Goal: Transaction & Acquisition: Purchase product/service

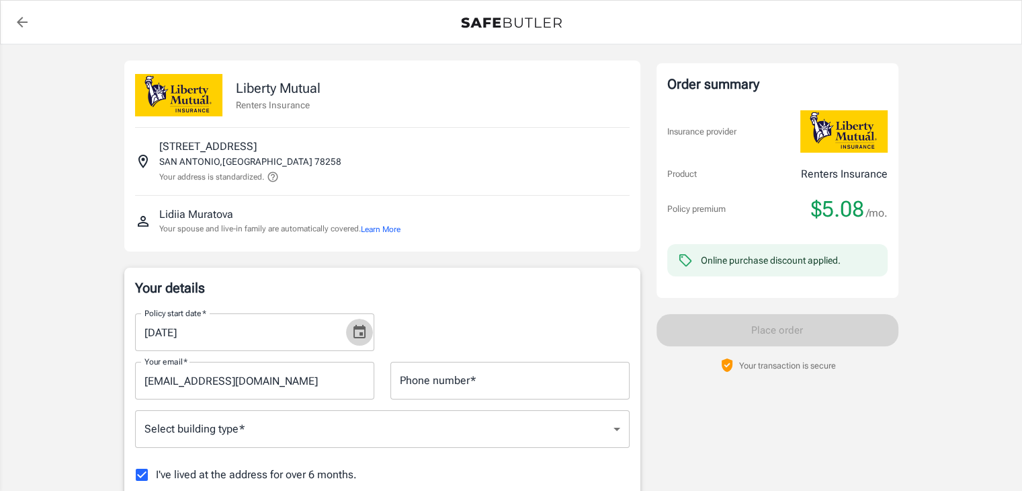
click at [357, 333] on icon "Choose date, selected date is Oct 10, 2025" at bounding box center [359, 332] width 16 height 16
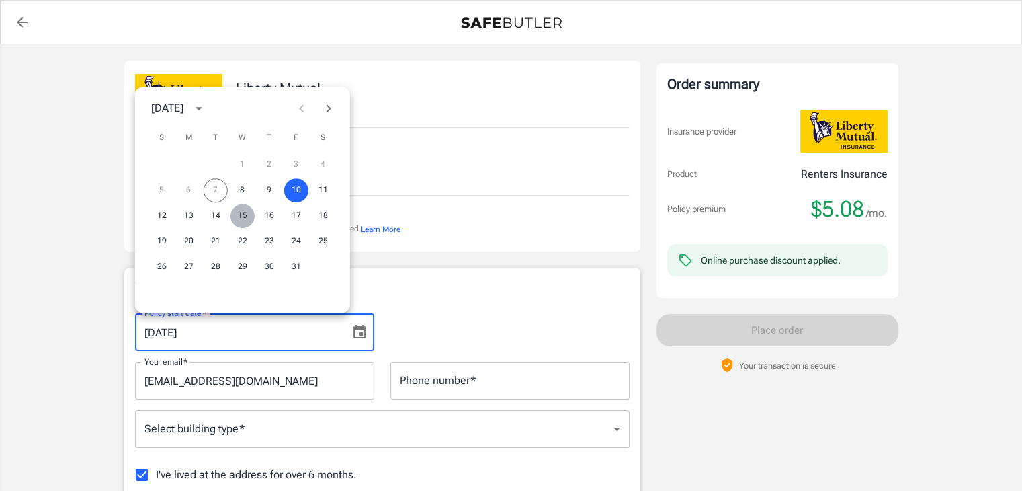
click at [249, 216] on button "15" at bounding box center [242, 216] width 24 height 24
type input "10/15/2025"
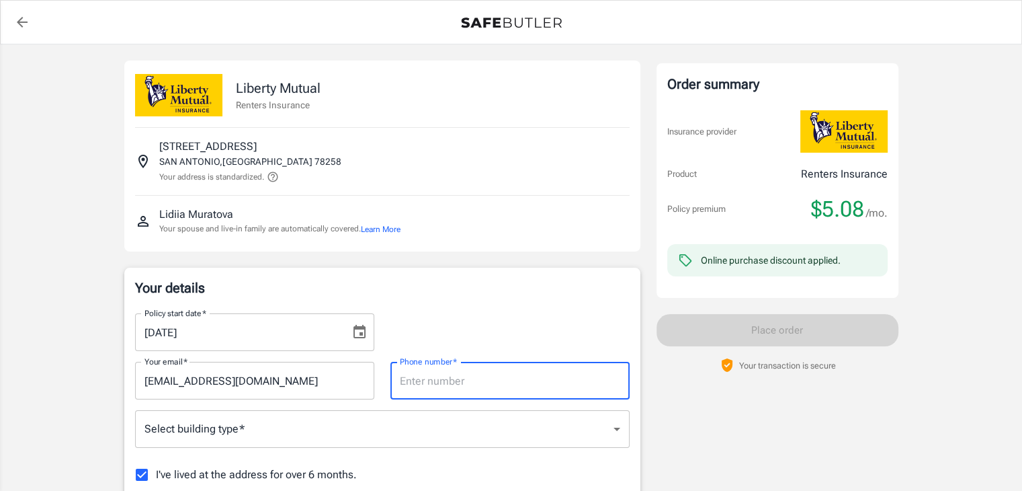
click at [401, 391] on input "Phone number   *" at bounding box center [509, 380] width 239 height 38
type input "8187952927"
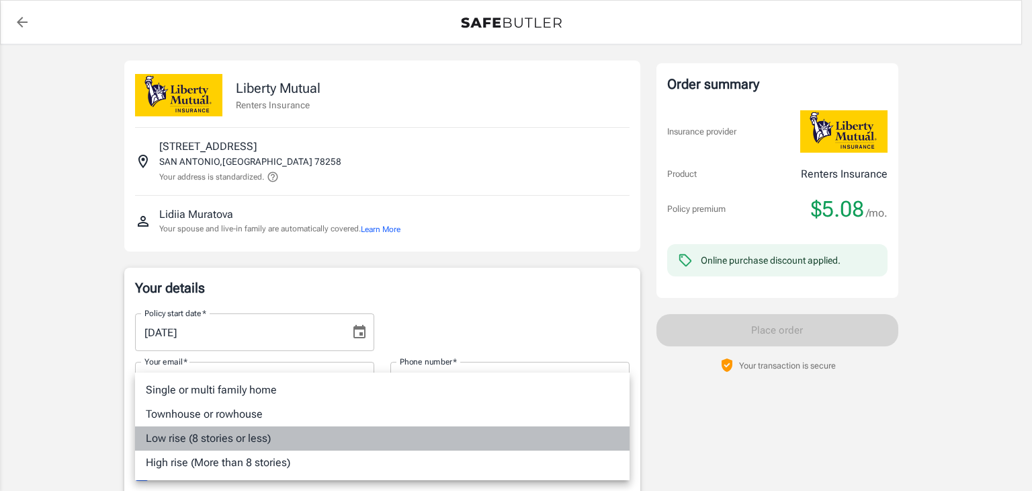
click at [271, 436] on li "Low rise (8 stories or less)" at bounding box center [382, 438] width 495 height 24
type input "lowrise"
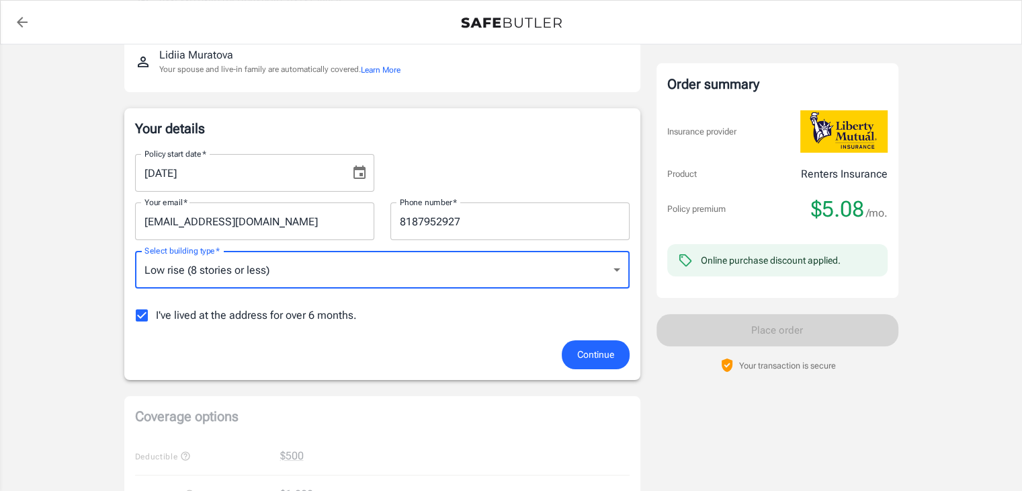
scroll to position [161, 0]
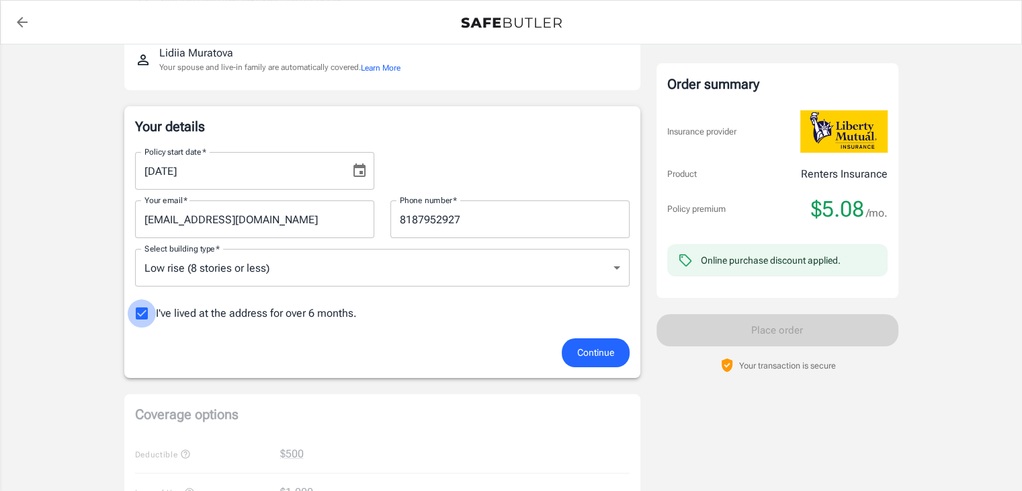
click at [132, 315] on input "I've lived at the address for over 6 months." at bounding box center [142, 313] width 28 height 28
checkbox input "false"
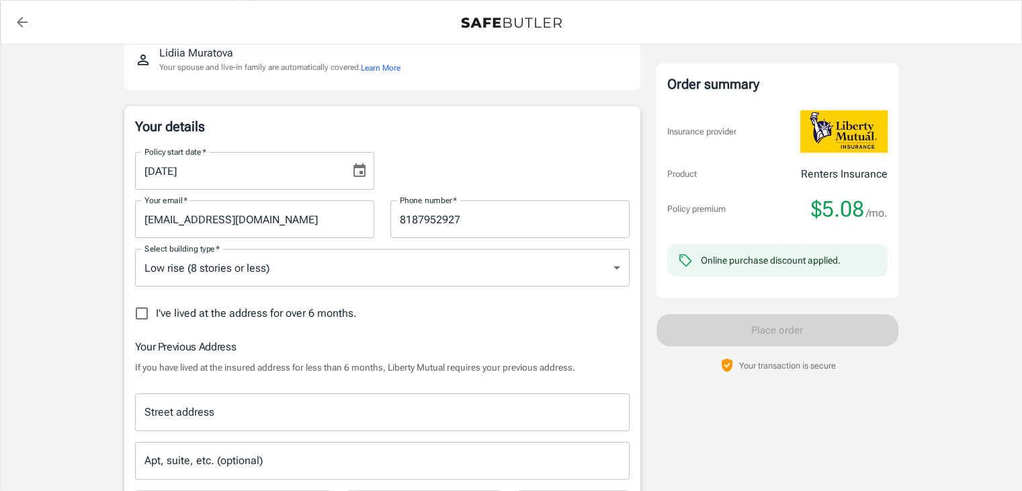
click at [296, 405] on input "Street address" at bounding box center [382, 412] width 482 height 26
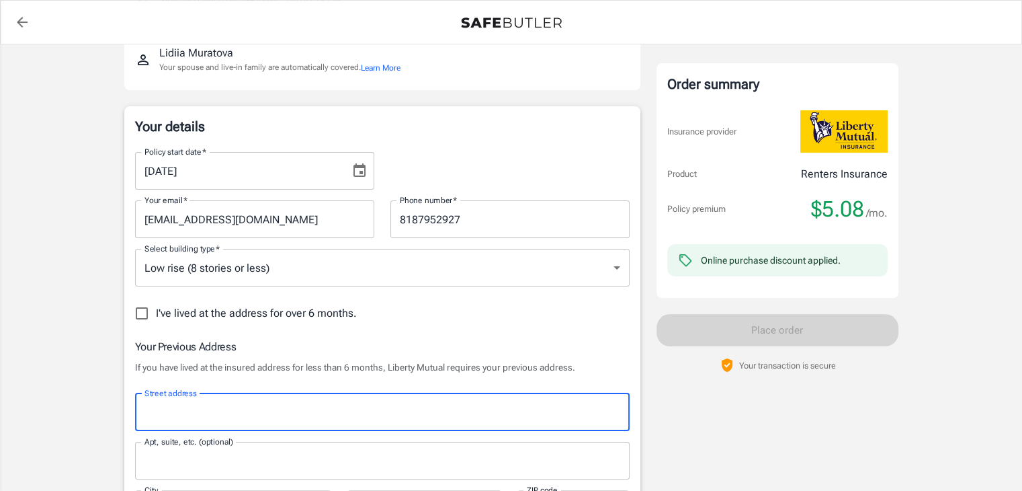
type input "24625 WILDERNESS OAK"
type input "5107"
type input "SAN ANTONIO"
type input "78260"
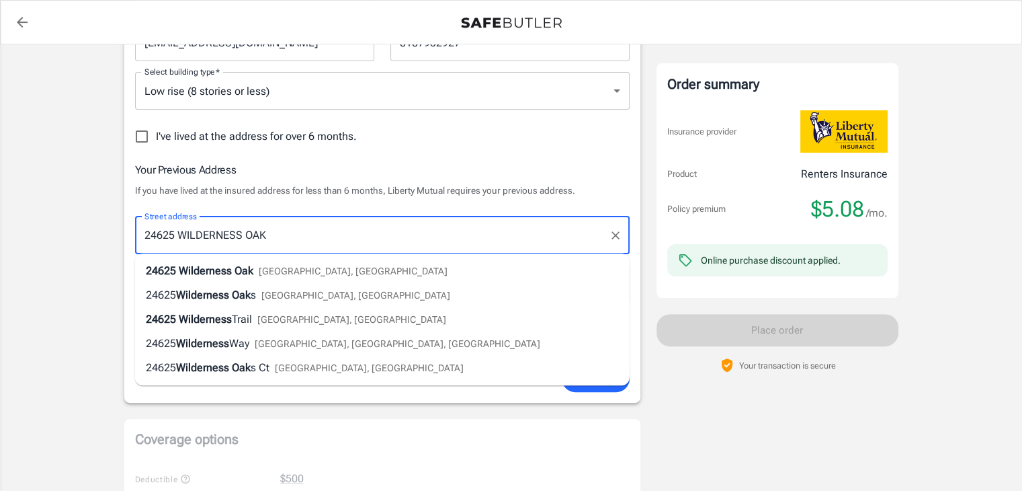
scroll to position [349, 0]
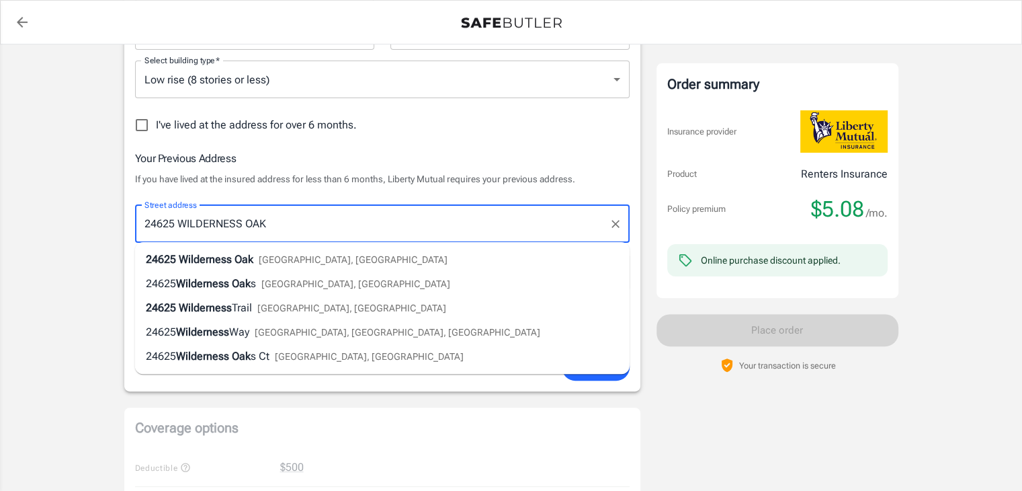
click at [368, 253] on li "24625 Wilderness Oak San Antonio, TX" at bounding box center [382, 259] width 495 height 24
type input "24625 Wilderness Oak"
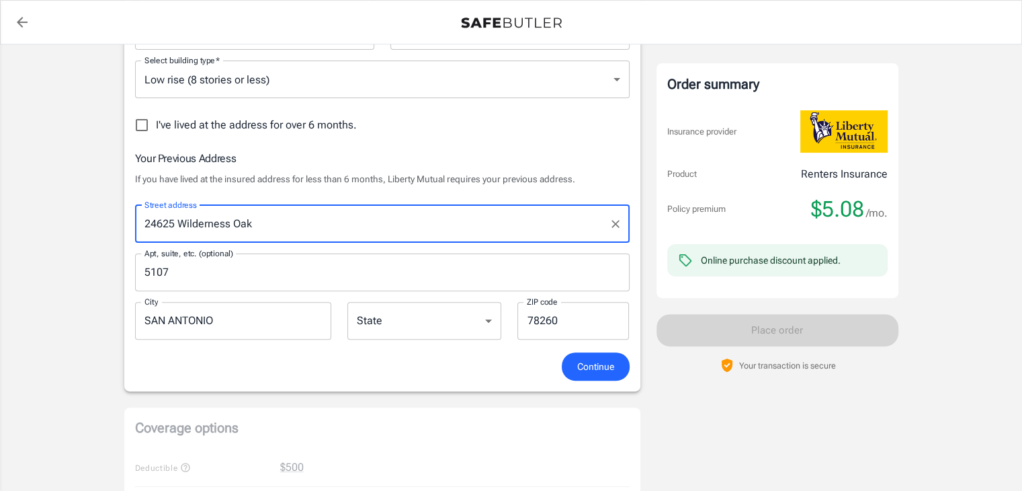
type input "San Antonio"
select select "TX"
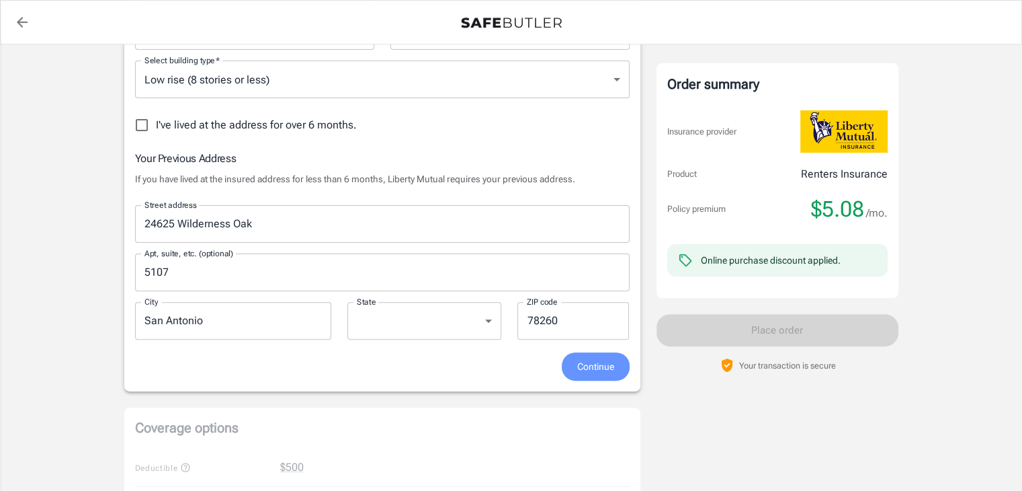
click at [583, 361] on span "Continue" at bounding box center [595, 366] width 37 height 17
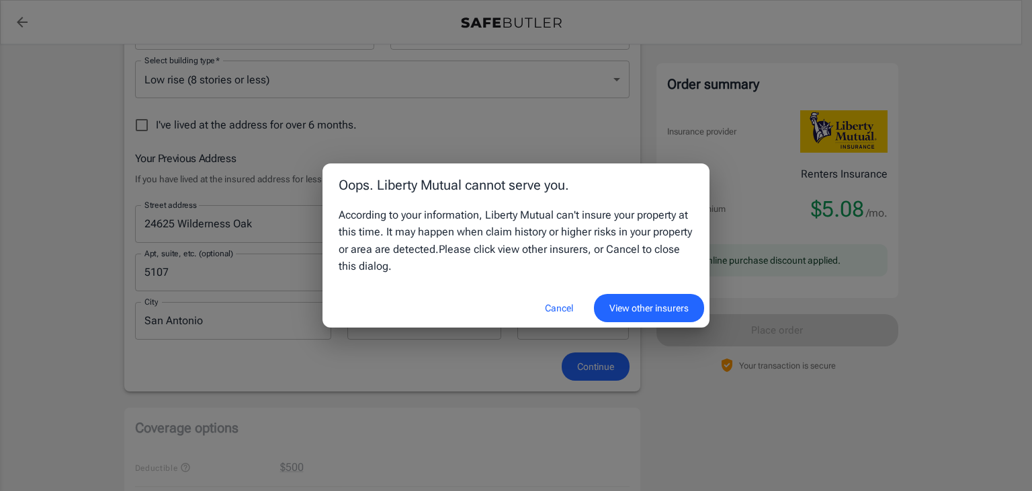
click at [571, 306] on button "Cancel" at bounding box center [558, 308] width 59 height 29
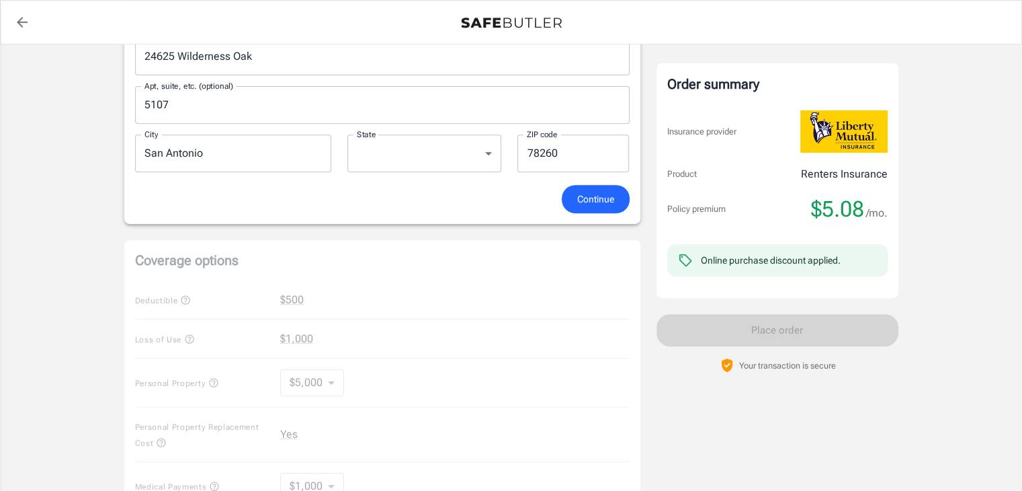
scroll to position [484, 0]
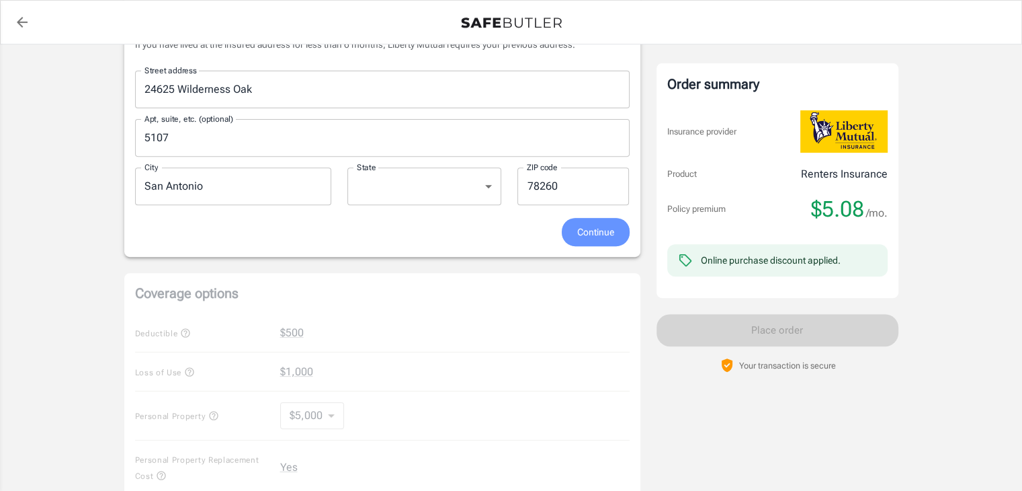
click at [598, 230] on span "Continue" at bounding box center [595, 232] width 37 height 17
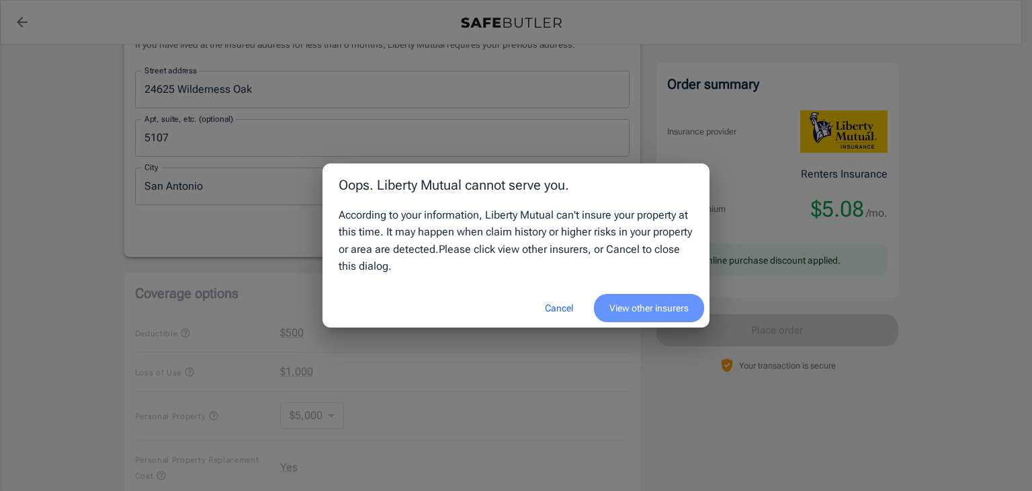
click at [637, 299] on button "View other insurers" at bounding box center [649, 308] width 110 height 29
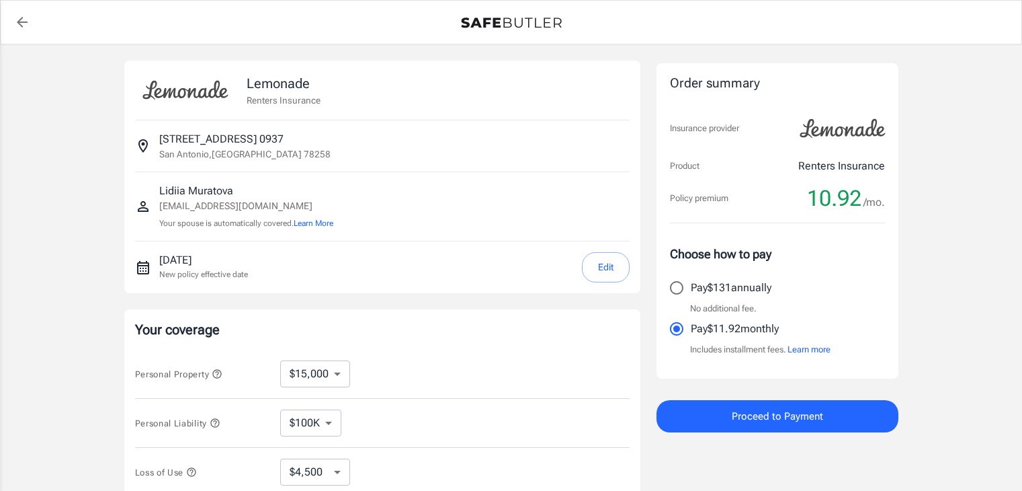
select select "15000"
select select "500"
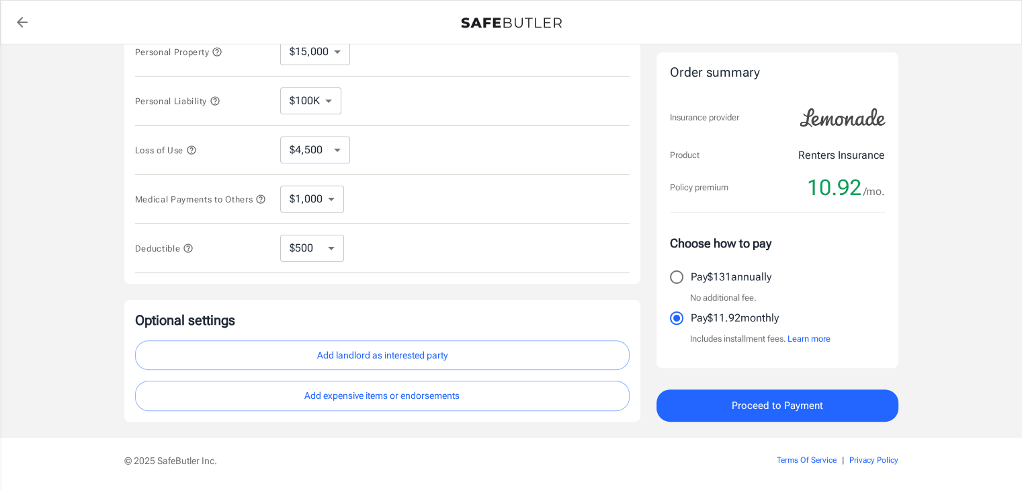
scroll to position [366, 0]
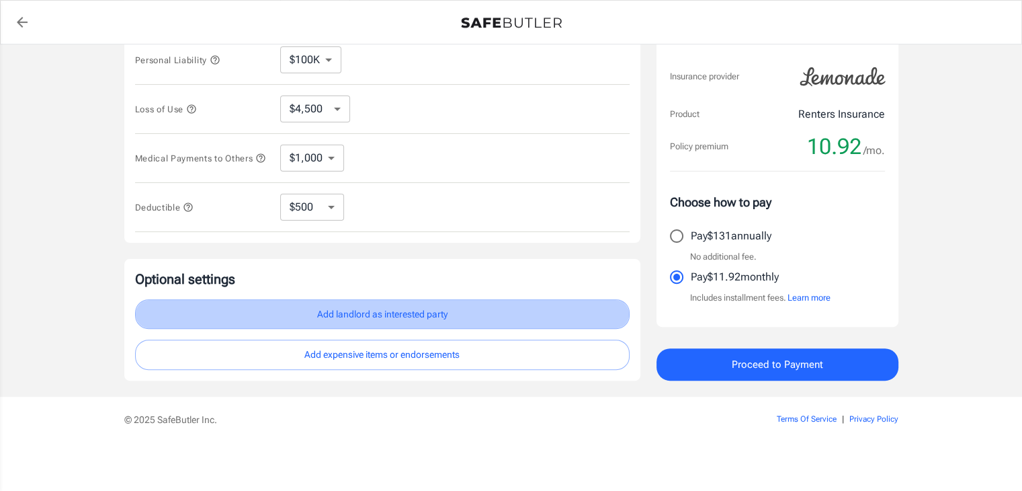
click at [328, 316] on button "Add landlord as interested party" at bounding box center [382, 314] width 495 height 30
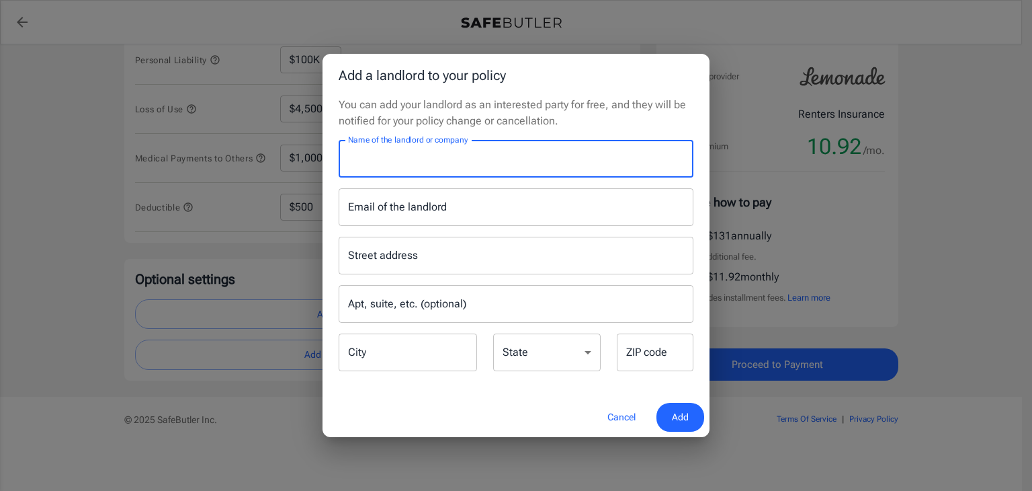
click at [384, 165] on input "Name of the landlord or company" at bounding box center [516, 159] width 355 height 38
type input "Sonterra Heights Appartments"
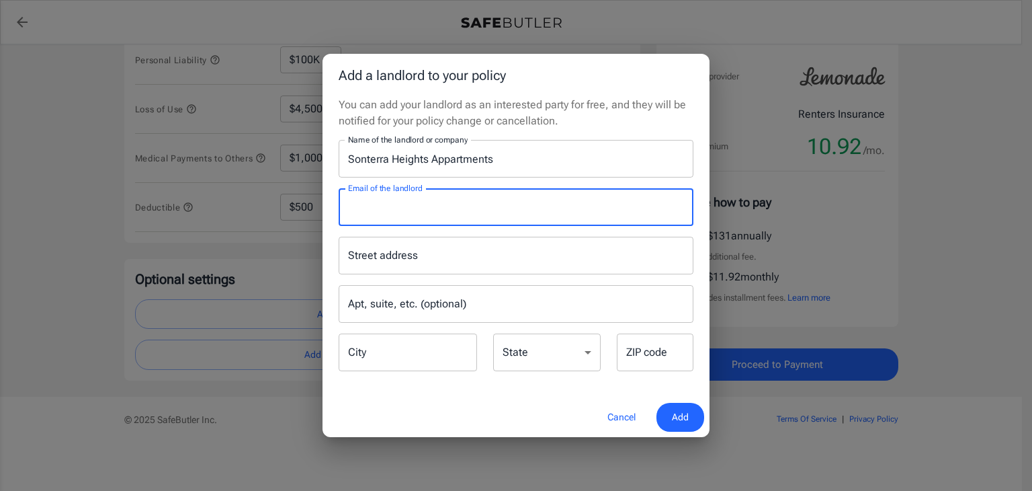
click at [384, 211] on input "Email of the landlord" at bounding box center [516, 207] width 355 height 38
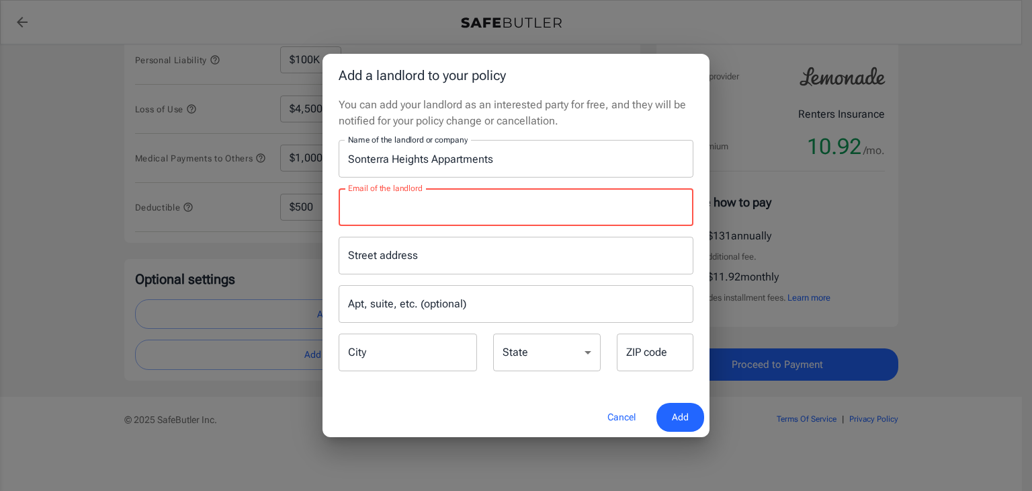
paste input "eescobedo@dayrise.com"
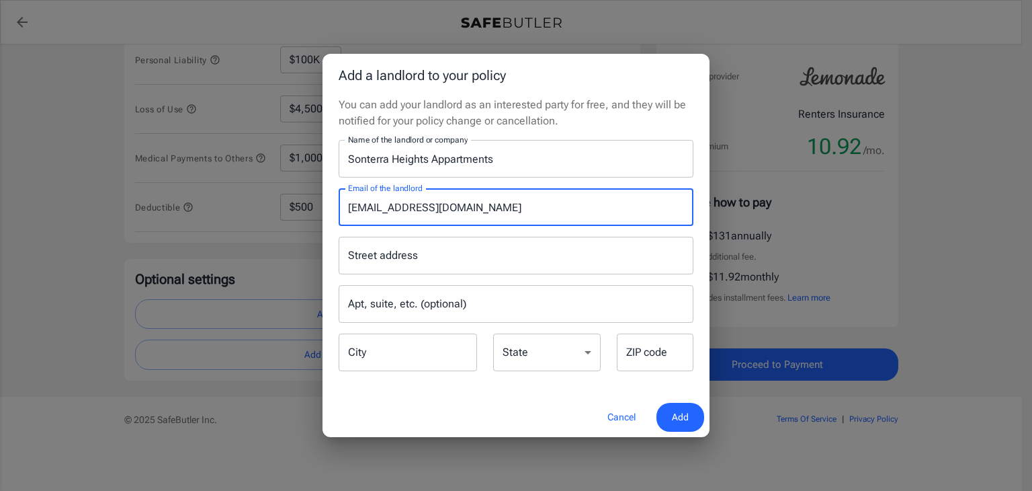
type input "eescobedo@dayrise.com"
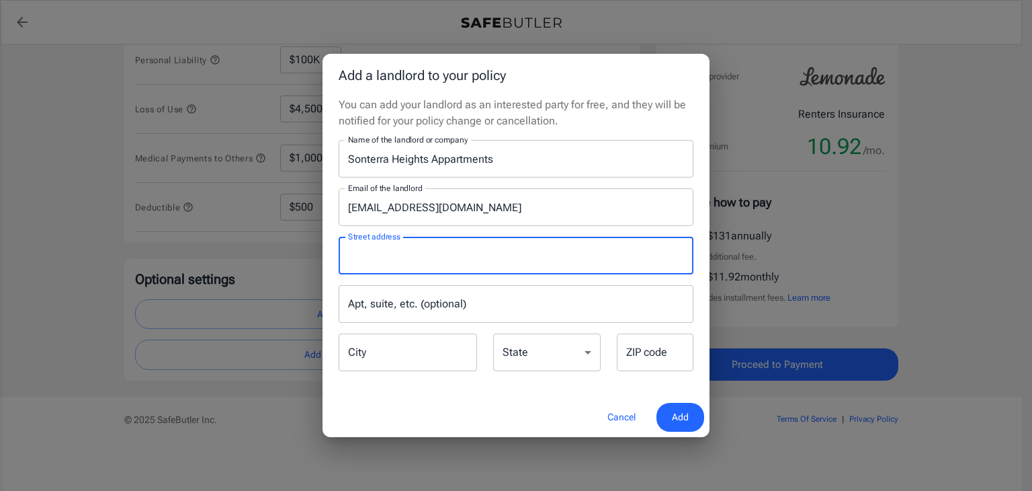
click at [403, 249] on input "Street address" at bounding box center [516, 256] width 343 height 26
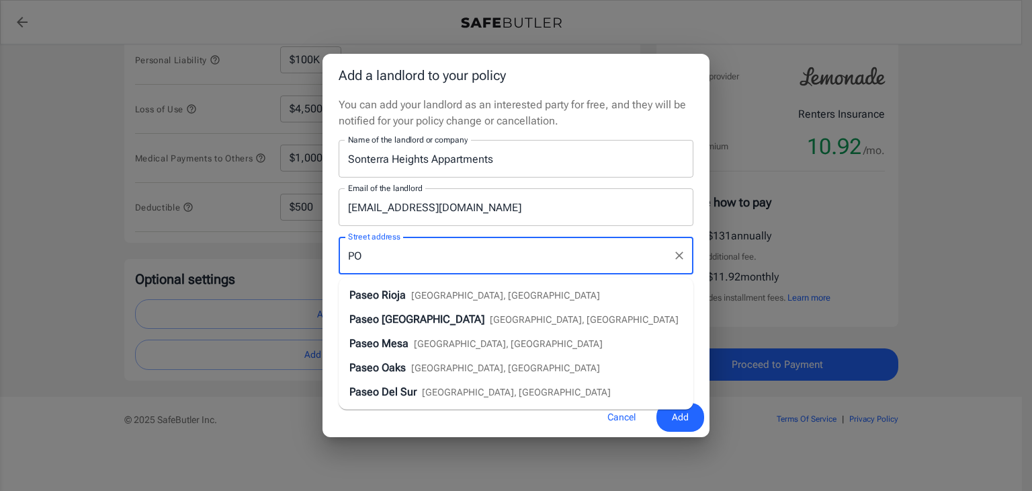
type input "P"
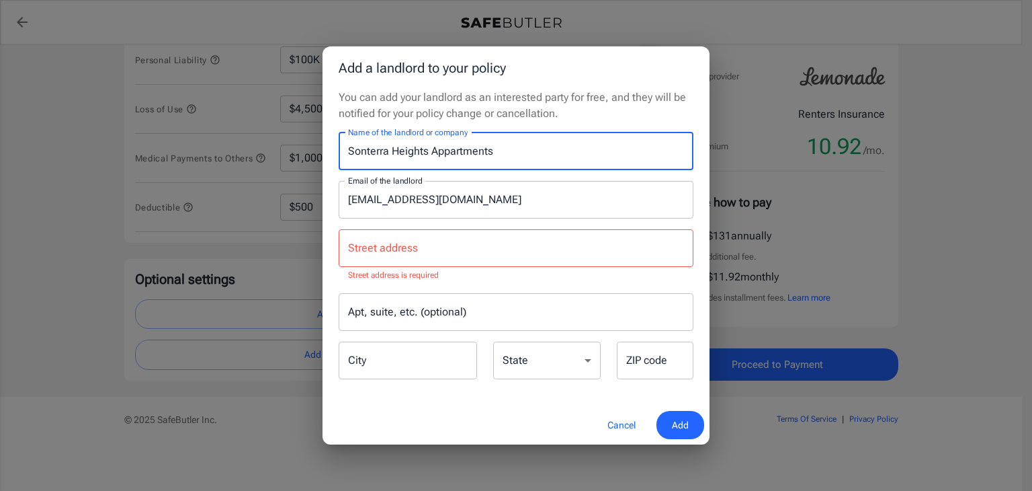
click at [510, 163] on input "Sonterra Heights Appartments" at bounding box center [516, 151] width 355 height 38
type input "S"
type input "d"
type input "Dayrise Residential"
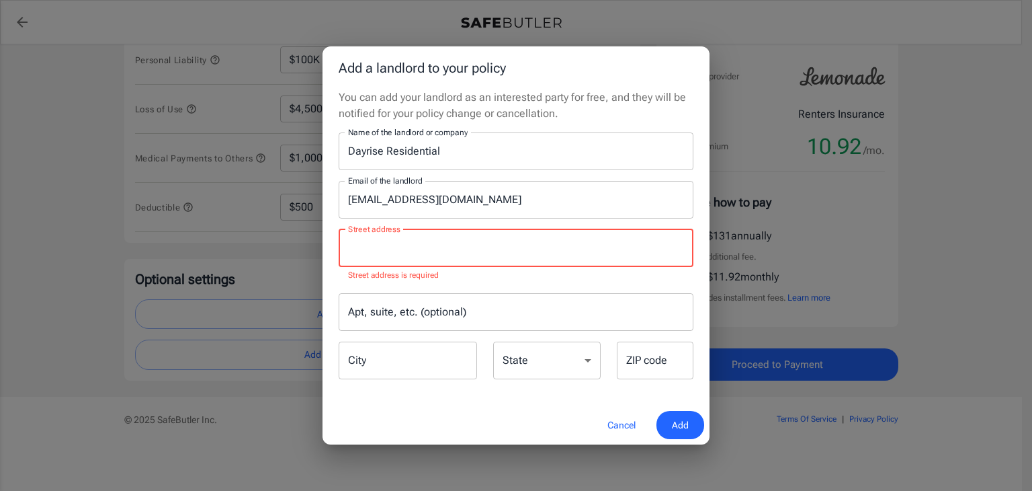
click at [427, 248] on input "Street address" at bounding box center [516, 248] width 343 height 26
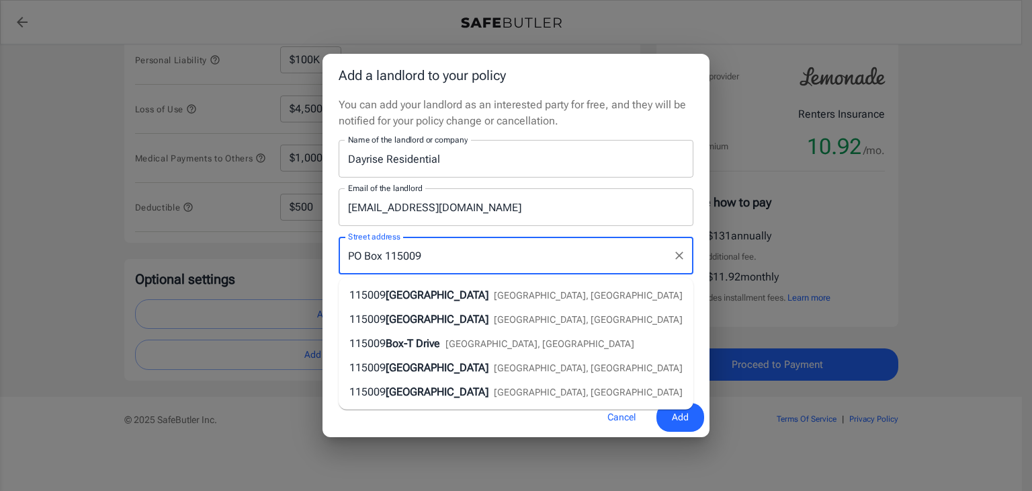
type input "PO Box 115009"
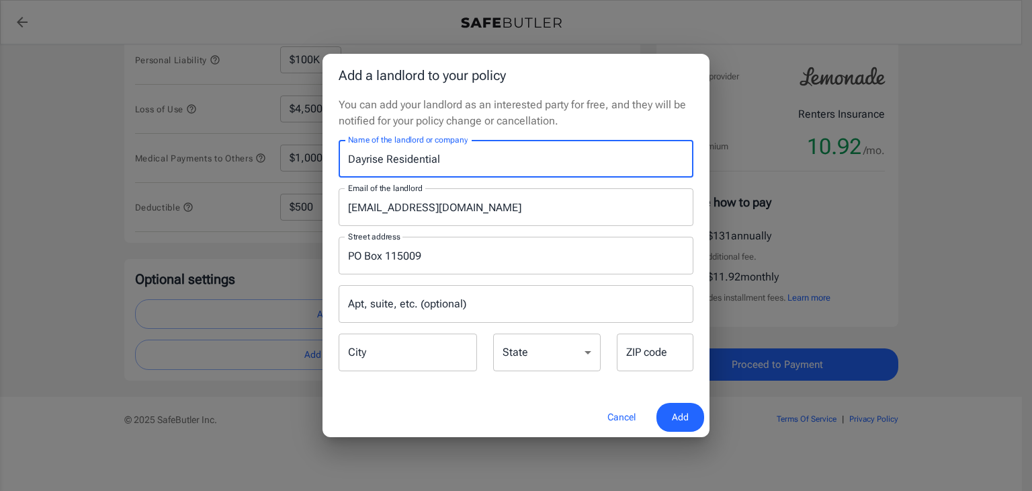
click at [524, 165] on input "Dayrise Residential" at bounding box center [516, 159] width 355 height 38
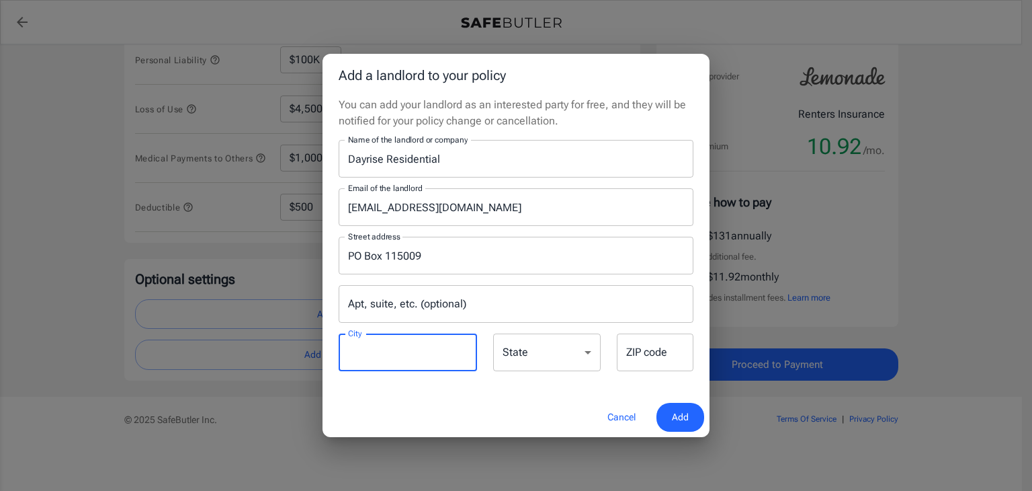
click at [384, 351] on input "City" at bounding box center [408, 352] width 138 height 38
type input "Carrollton"
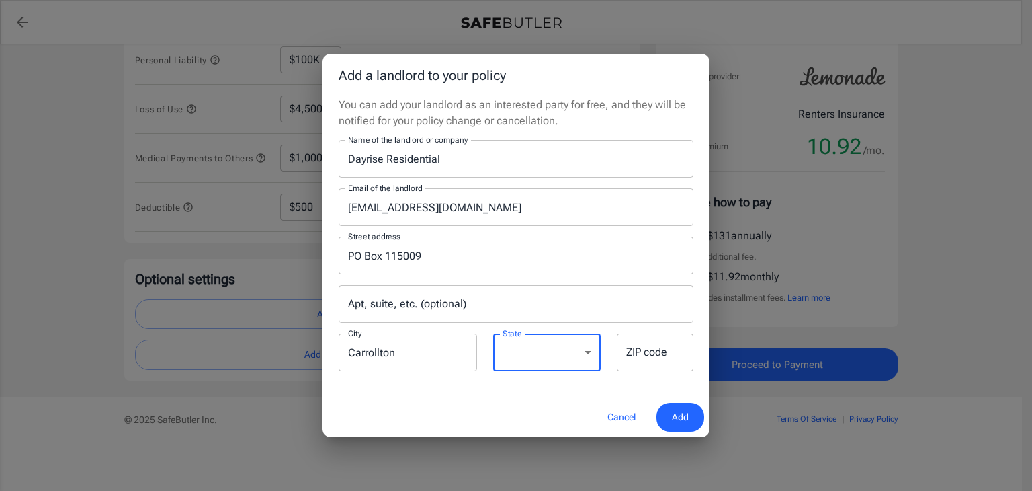
click at [562, 350] on select "Alabama Alaska Arizona Arkansas California Colorado Connecticut Delaware Distri…" at bounding box center [547, 352] width 108 height 38
select select "TX"
click at [493, 333] on select "Alabama Alaska Arizona Arkansas California Colorado Connecticut Delaware Distri…" at bounding box center [547, 352] width 108 height 38
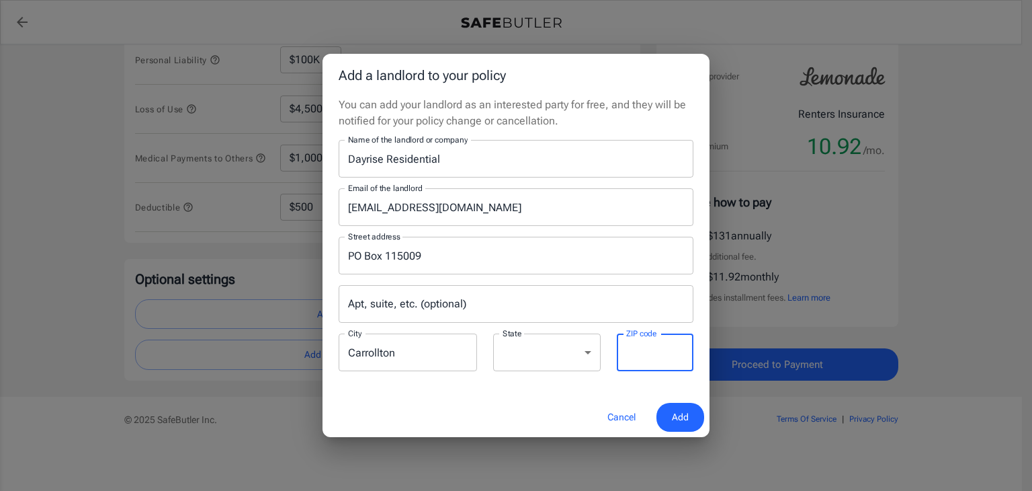
click at [634, 355] on input "ZIP code" at bounding box center [655, 352] width 77 height 38
type input "75011"
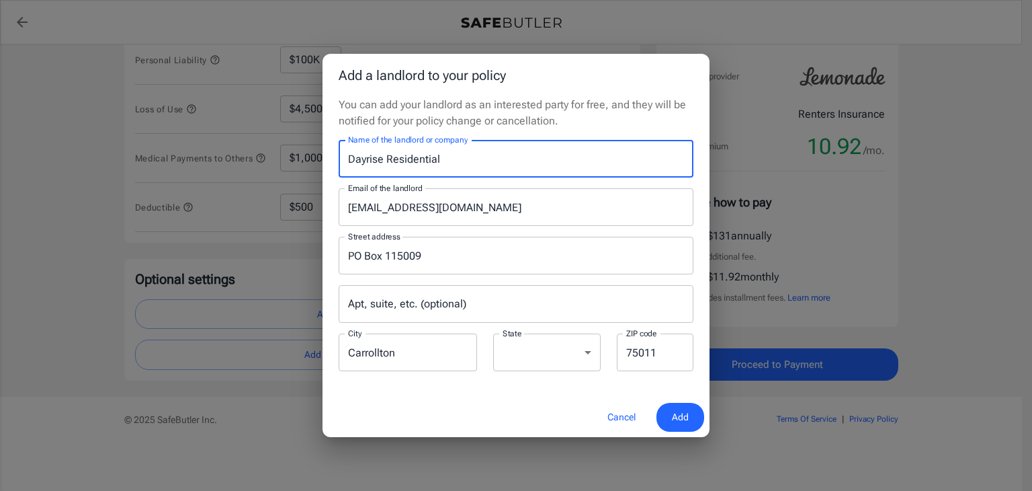
click at [348, 155] on input "Dayrise Residential" at bounding box center [516, 159] width 355 height 38
click at [462, 164] on input "Sonterra Heights Appartments Dayrise Residential" at bounding box center [516, 159] width 355 height 38
click at [447, 155] on input "Sonterra Heights Appartments Dayrise Residential" at bounding box center [516, 159] width 355 height 38
type input "Sonterra Heights Apartments Dayrise Residential"
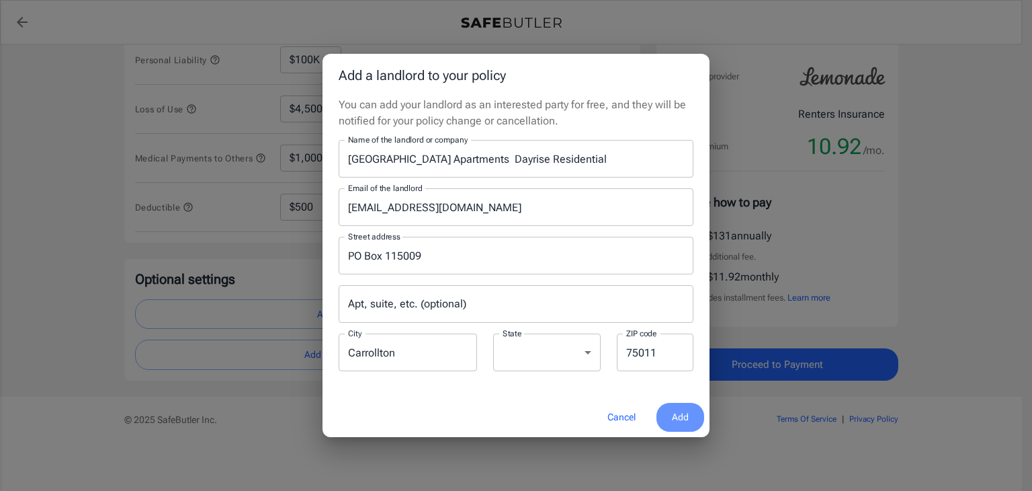
click at [675, 411] on span "Add" at bounding box center [680, 417] width 17 height 17
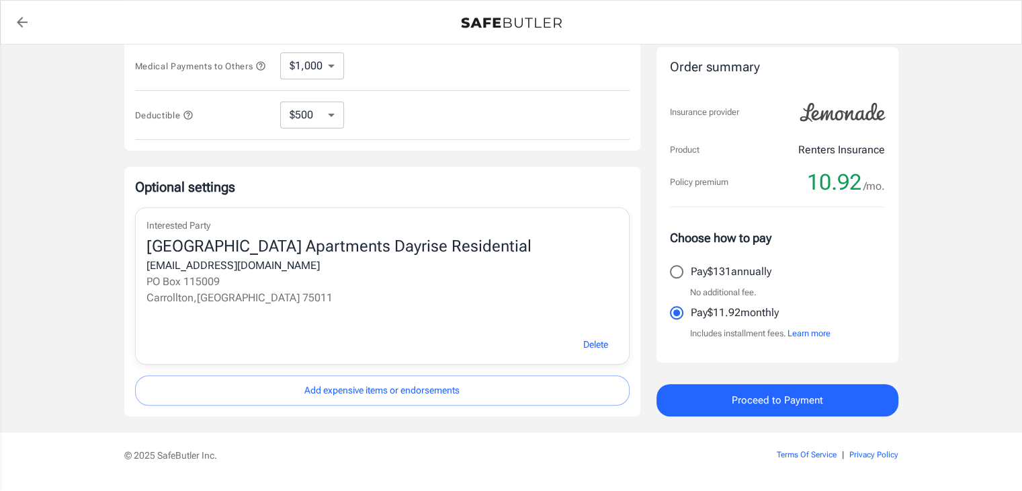
scroll to position [473, 0]
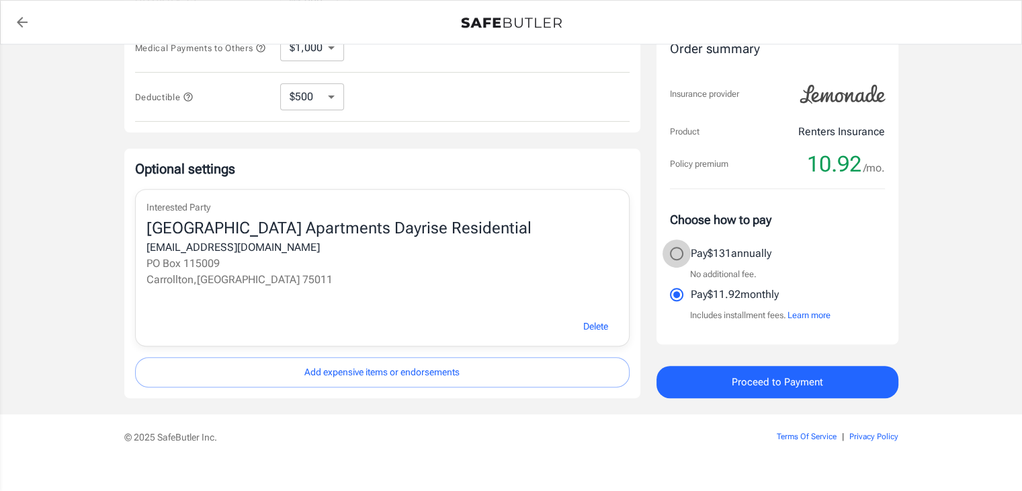
click at [675, 255] on input "Pay $131 annually" at bounding box center [677, 253] width 28 height 28
radio input "true"
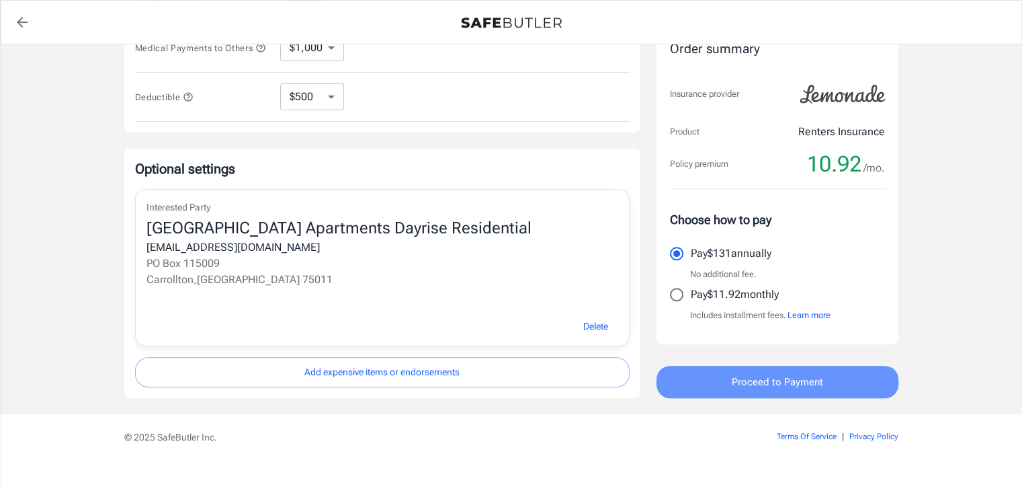
click at [762, 378] on span "Proceed to Payment" at bounding box center [777, 381] width 91 height 17
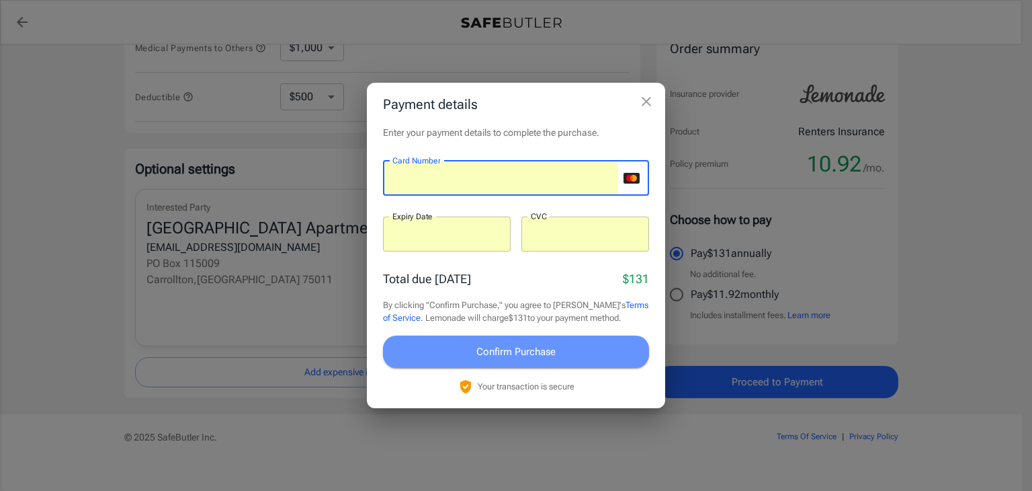
click at [553, 346] on span "Confirm Purchase" at bounding box center [515, 351] width 79 height 17
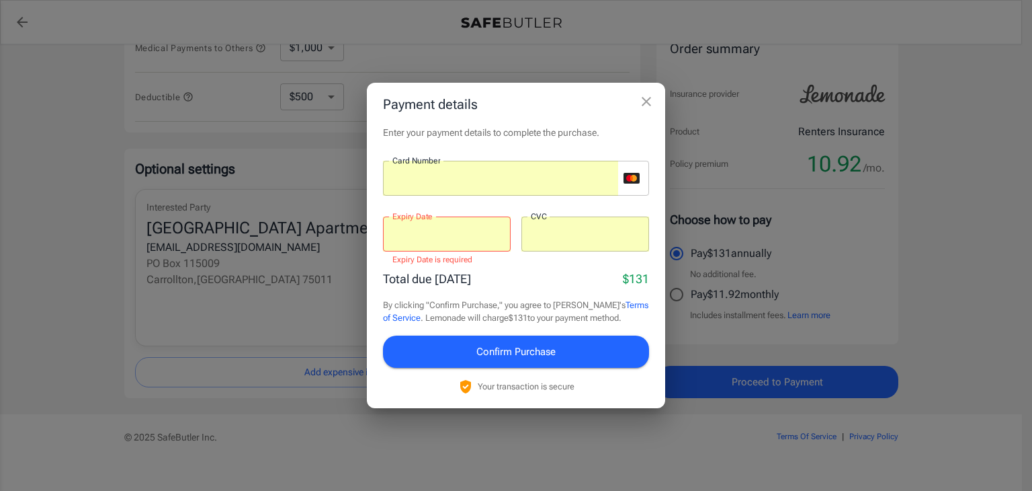
click at [465, 216] on div at bounding box center [447, 233] width 128 height 35
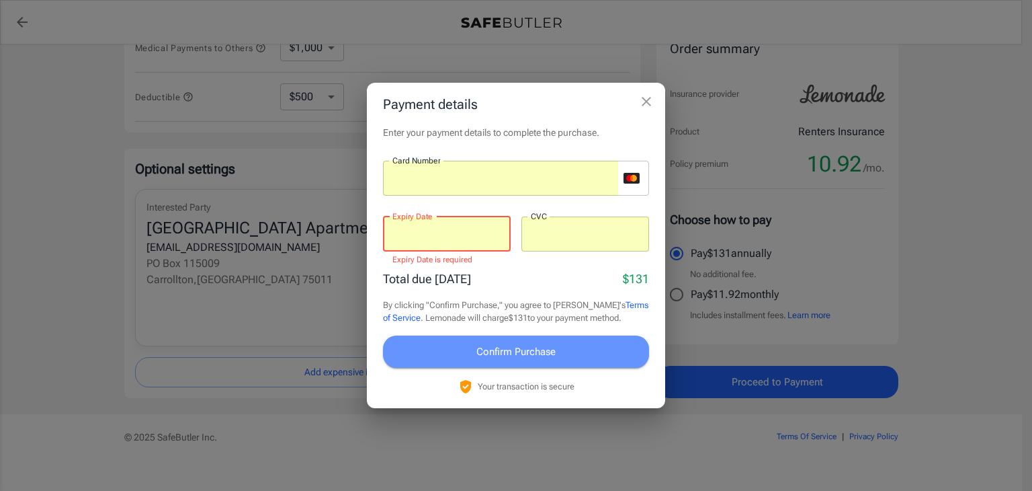
click at [445, 343] on button "Confirm Purchase" at bounding box center [516, 351] width 266 height 32
click at [474, 346] on button "Confirm Purchase" at bounding box center [516, 351] width 266 height 32
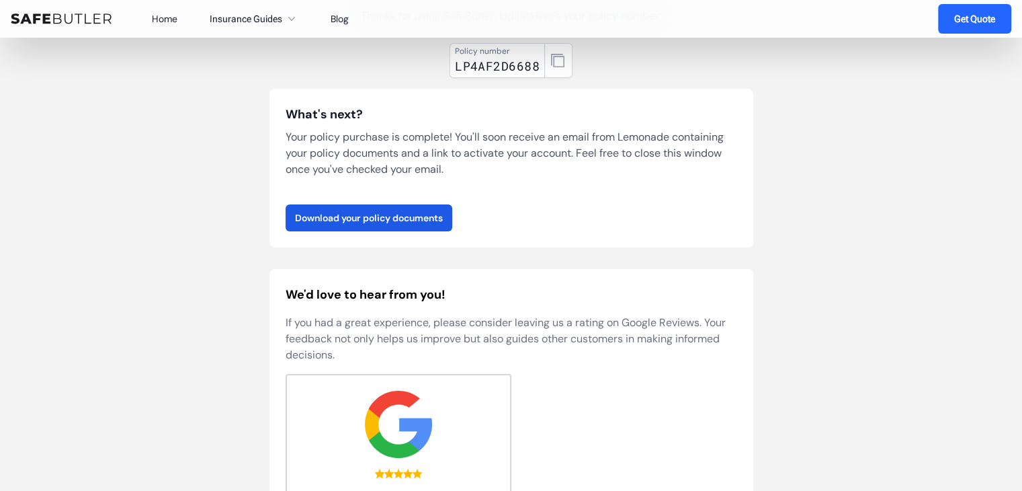
scroll to position [161, 0]
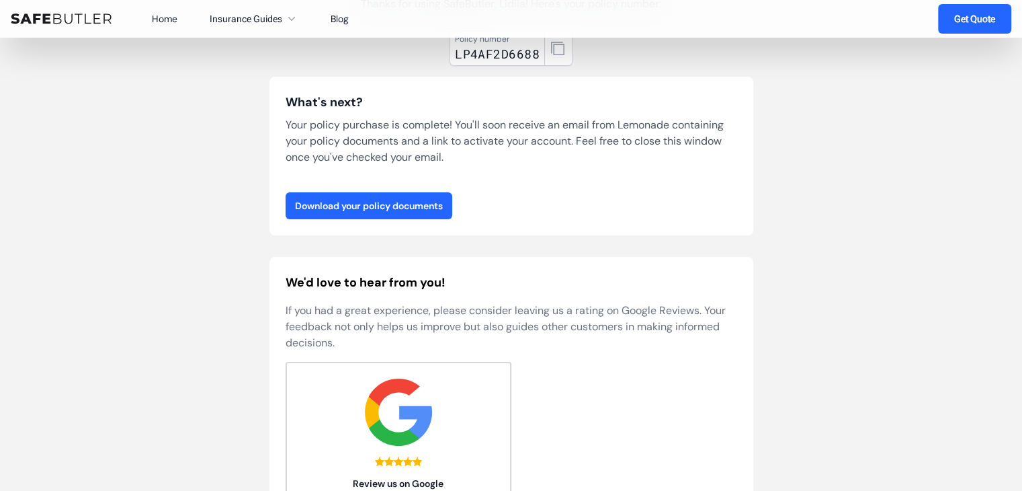
click at [374, 219] on link "Download your policy documents" at bounding box center [369, 205] width 167 height 27
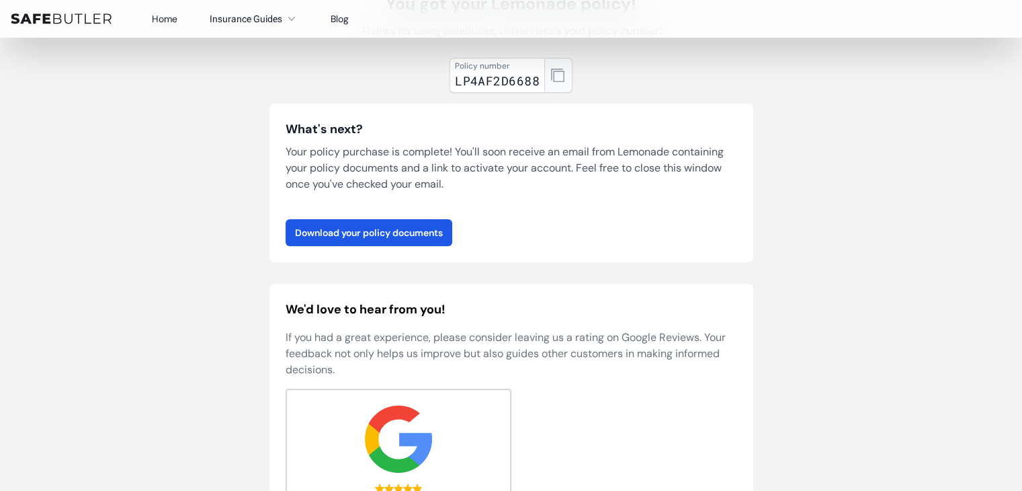
scroll to position [0, 0]
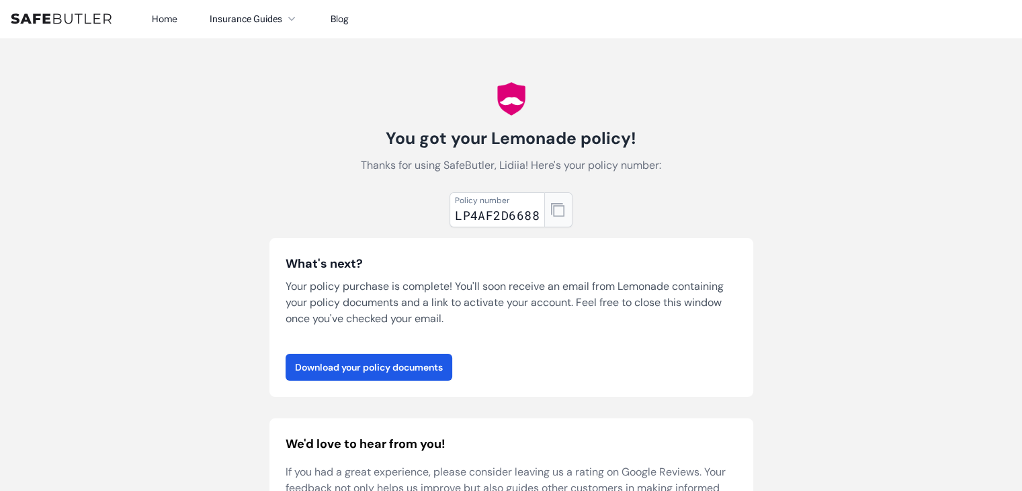
click at [562, 216] on icon "button" at bounding box center [557, 209] width 13 height 13
click at [561, 216] on icon "button" at bounding box center [557, 209] width 13 height 13
